Goal: Navigation & Orientation: Find specific page/section

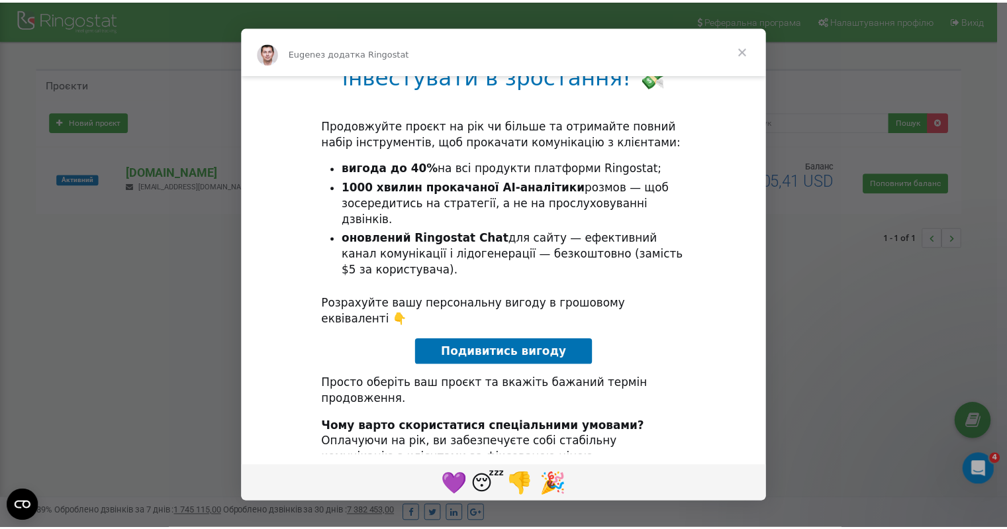
scroll to position [99, 0]
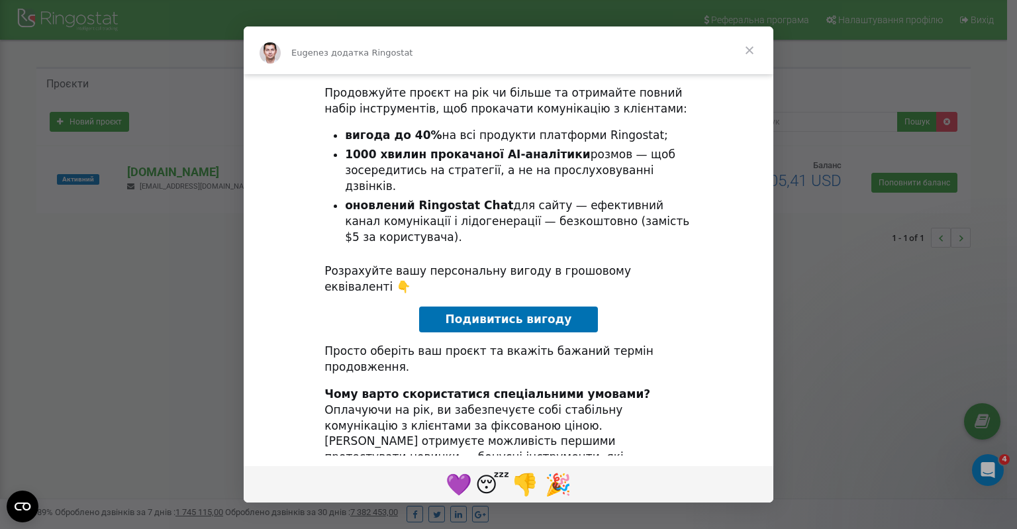
click at [747, 50] on span "Закрити" at bounding box center [750, 50] width 48 height 48
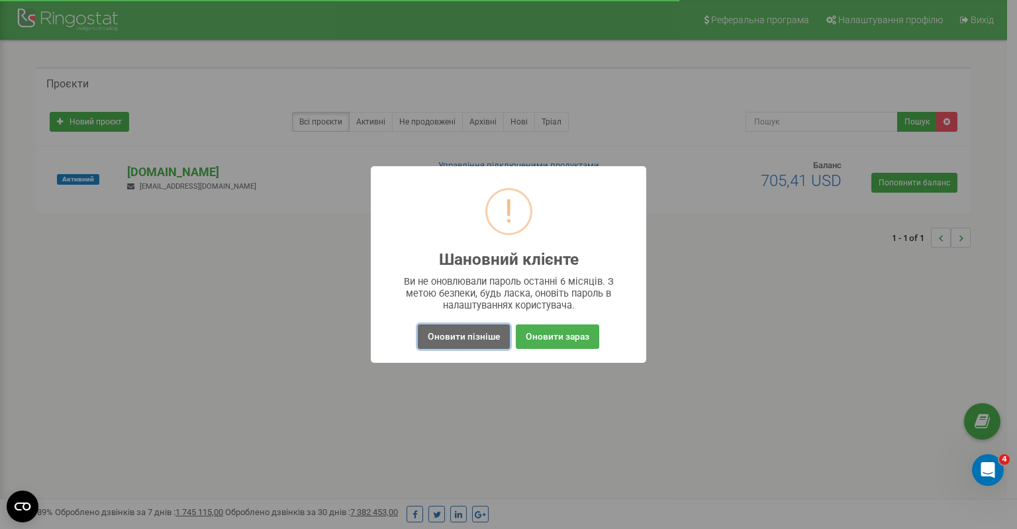
click at [479, 338] on button "Оновити пізніше" at bounding box center [464, 337] width 92 height 25
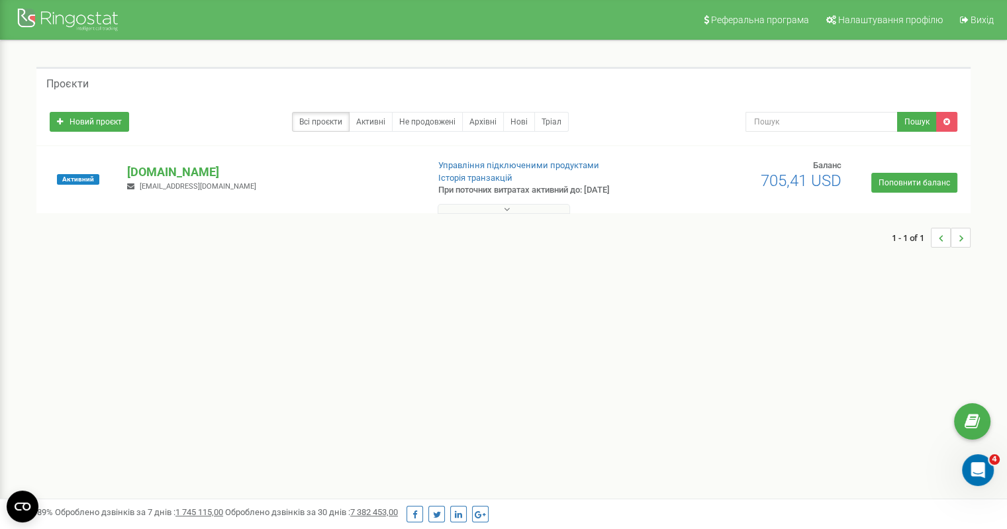
click at [499, 211] on button at bounding box center [504, 209] width 132 height 10
